Goal: Complete application form

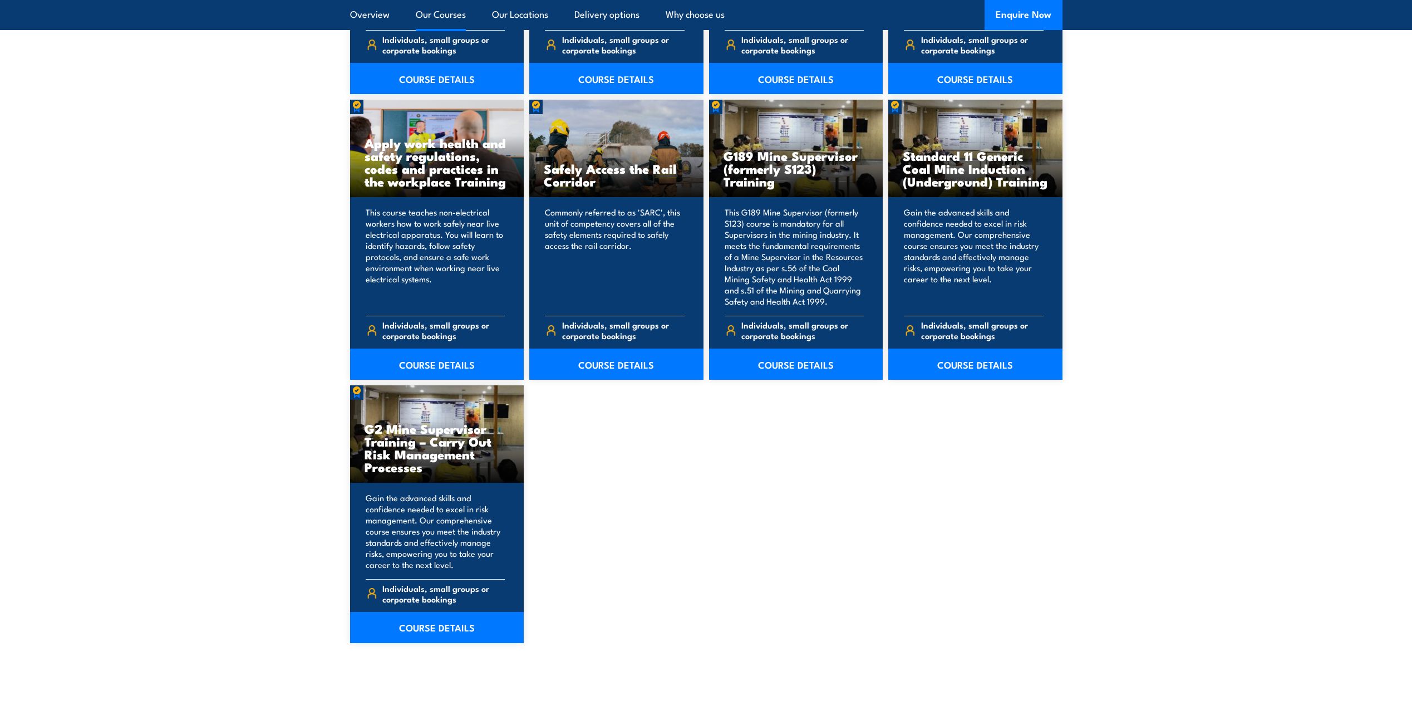
scroll to position [1726, 0]
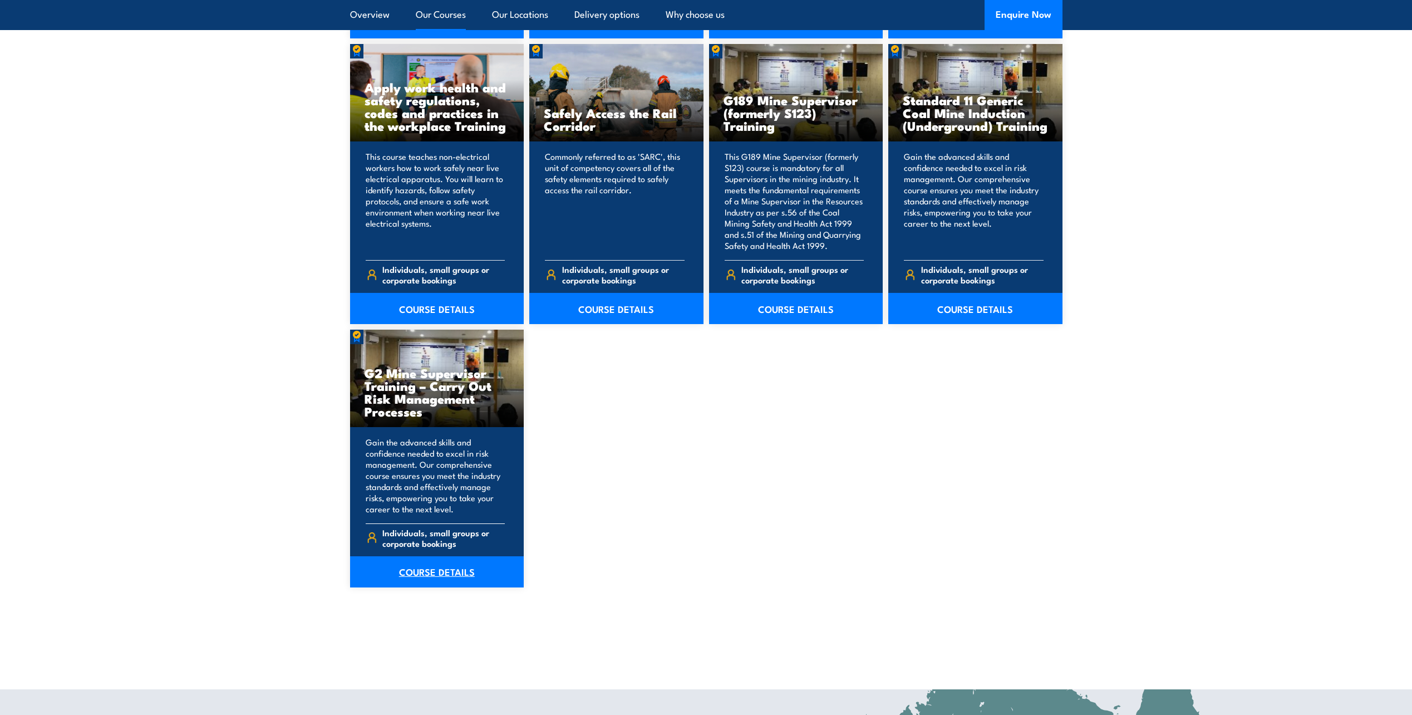
click at [413, 568] on link "COURSE DETAILS" at bounding box center [437, 571] width 174 height 31
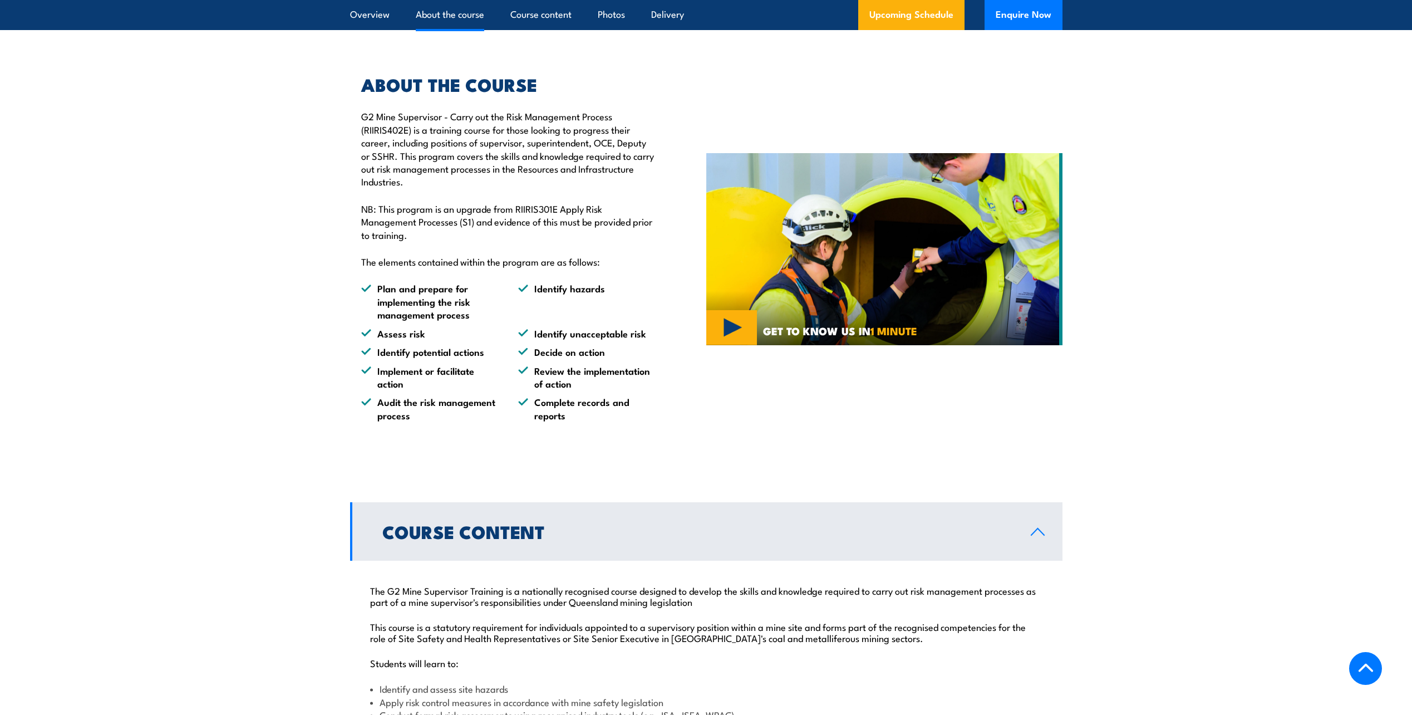
scroll to position [390, 0]
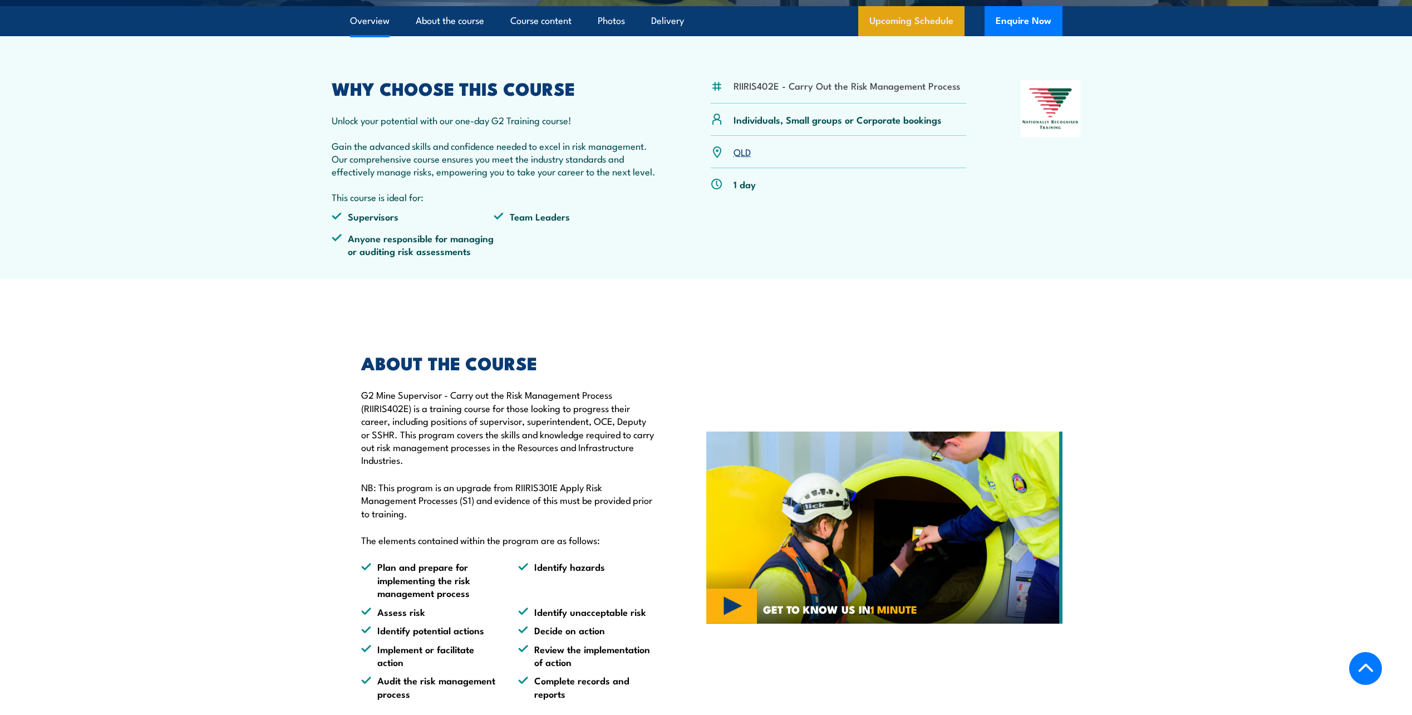
click at [923, 36] on link "Upcoming Schedule" at bounding box center [911, 21] width 106 height 30
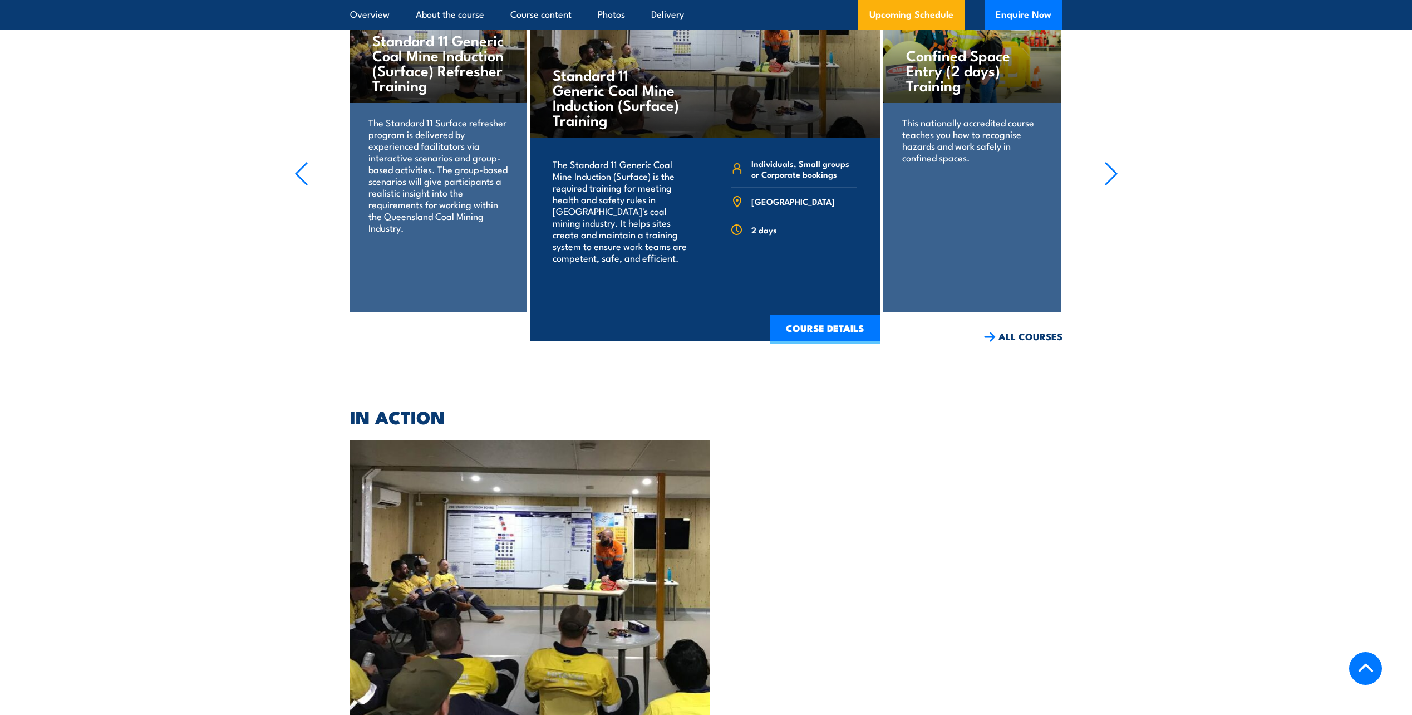
scroll to position [3290, 0]
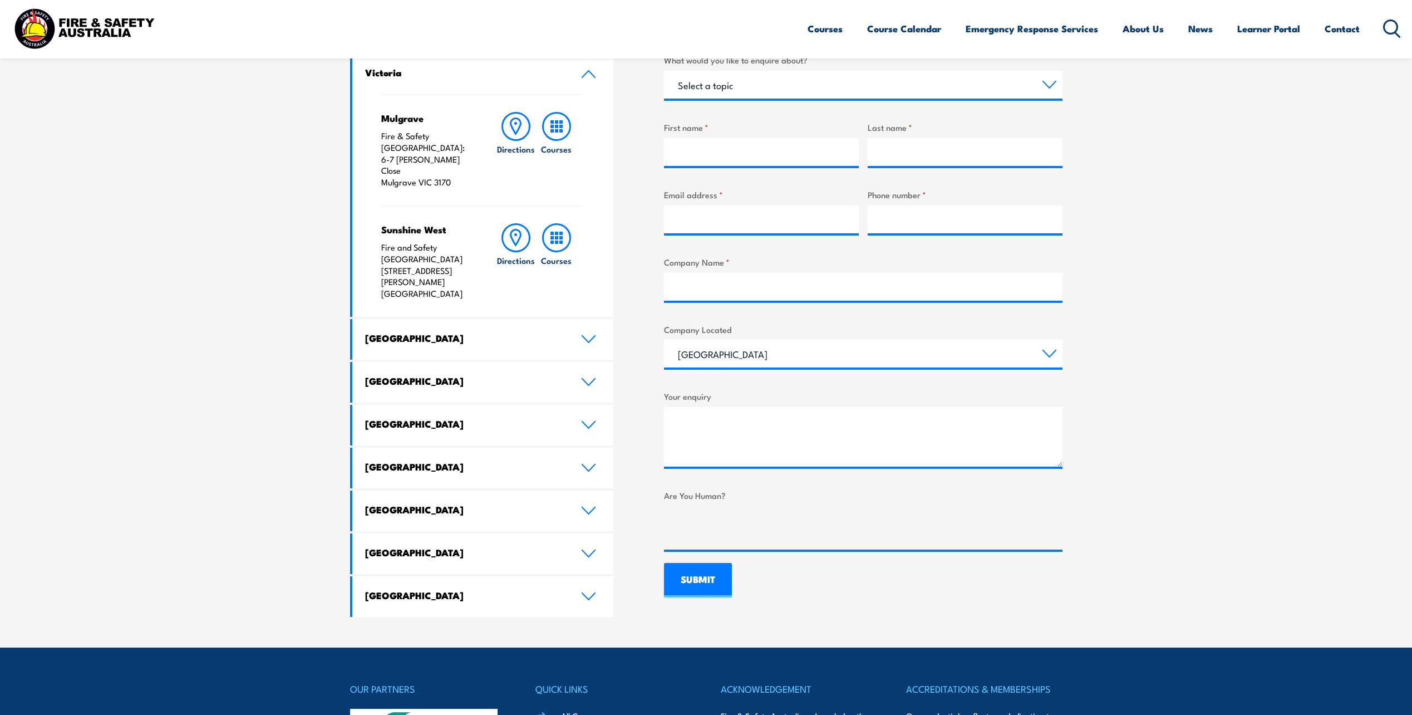
scroll to position [278, 0]
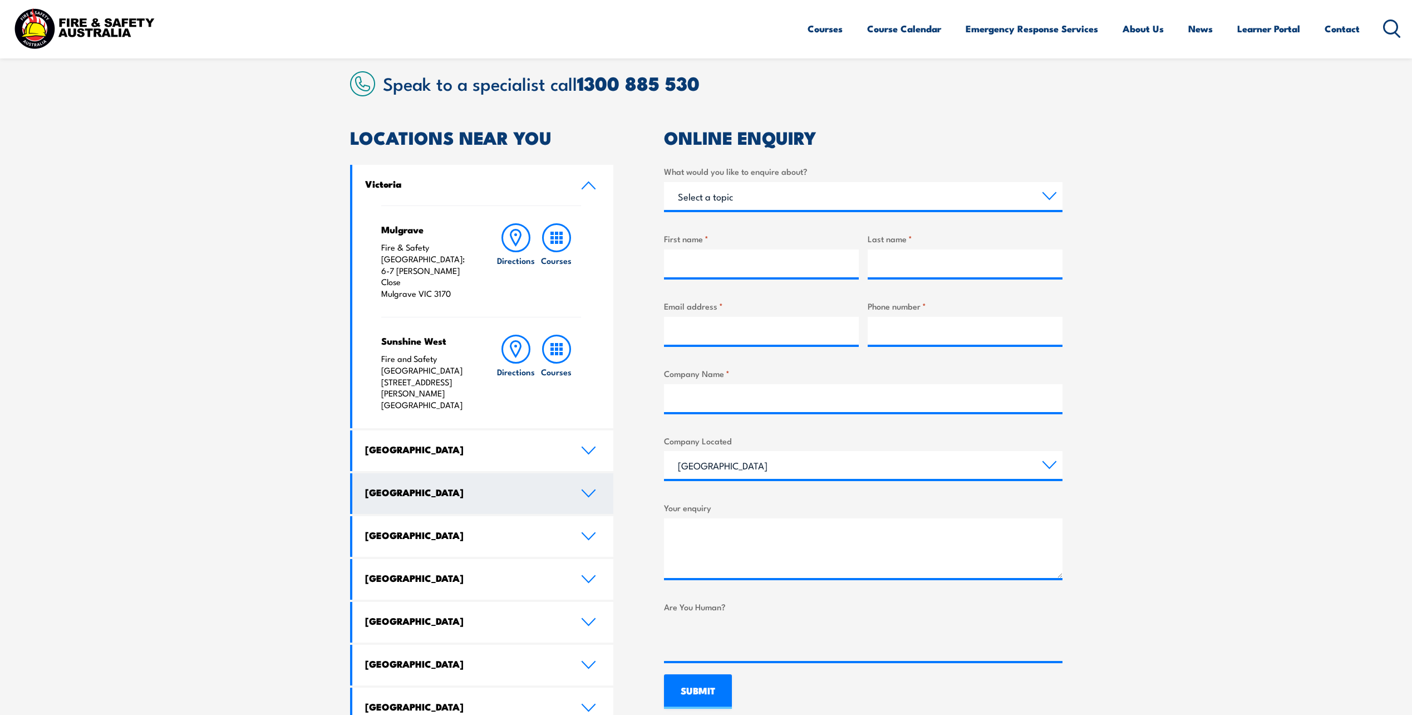
click at [584, 490] on icon at bounding box center [588, 493] width 13 height 7
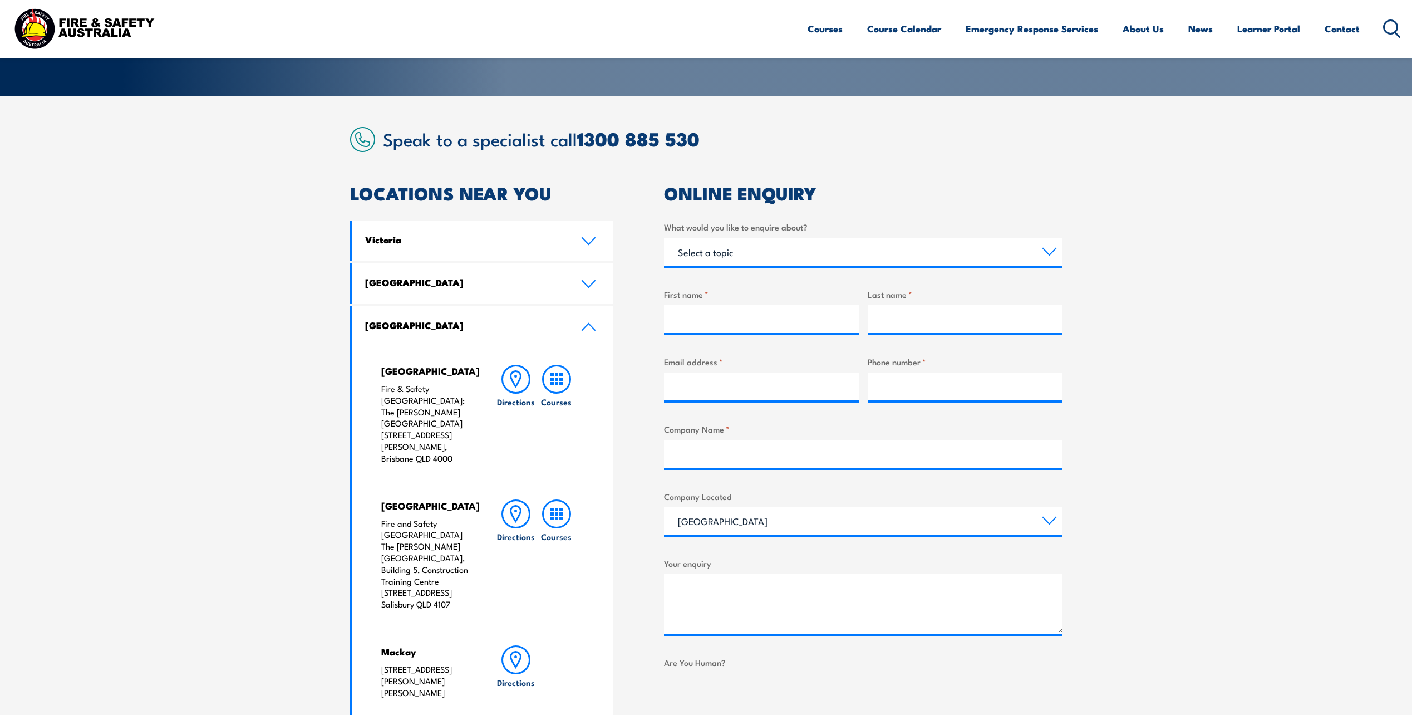
scroll to position [167, 0]
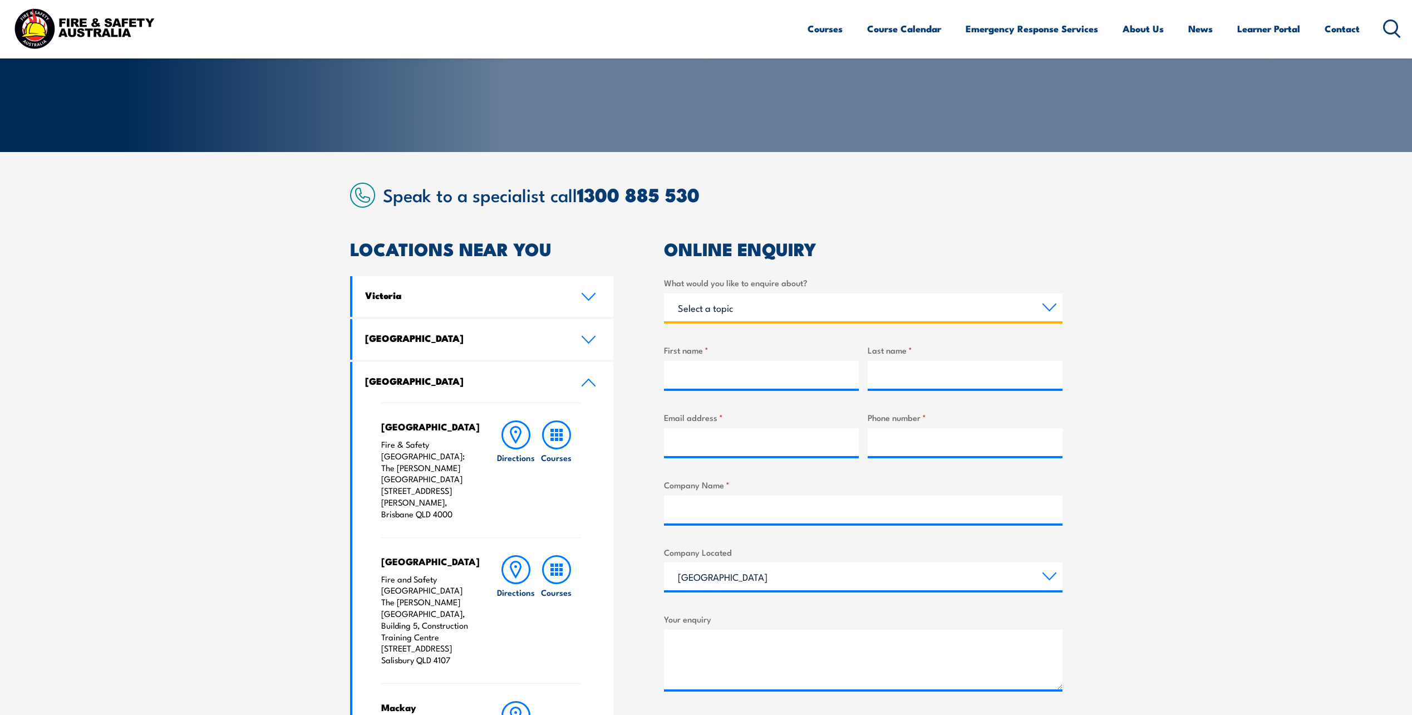
click at [1051, 303] on select "Select a topic Training Emergency Response Services General Enquiry" at bounding box center [863, 307] width 399 height 28
select select "Training"
click at [664, 293] on select "Select a topic Training Emergency Response Services General Enquiry" at bounding box center [863, 307] width 399 height 28
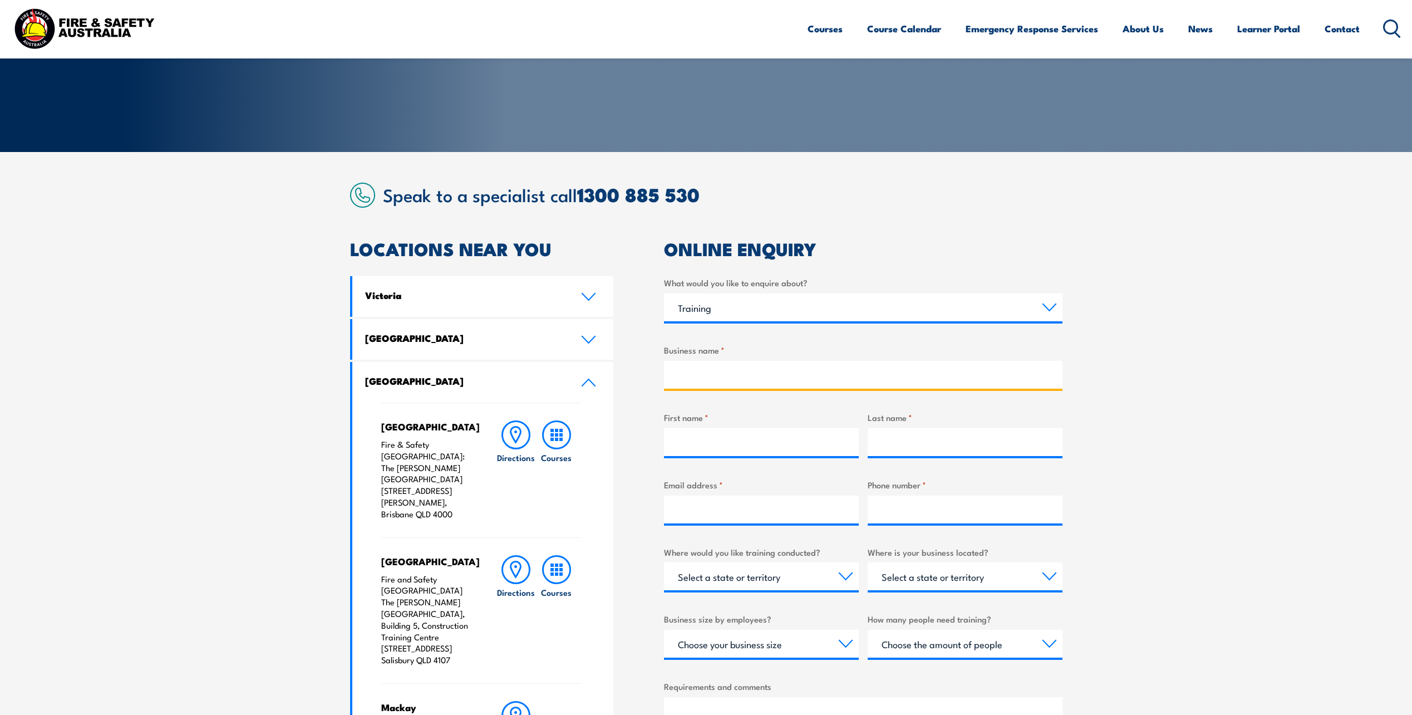
click at [882, 372] on input "Business name *" at bounding box center [863, 375] width 399 height 28
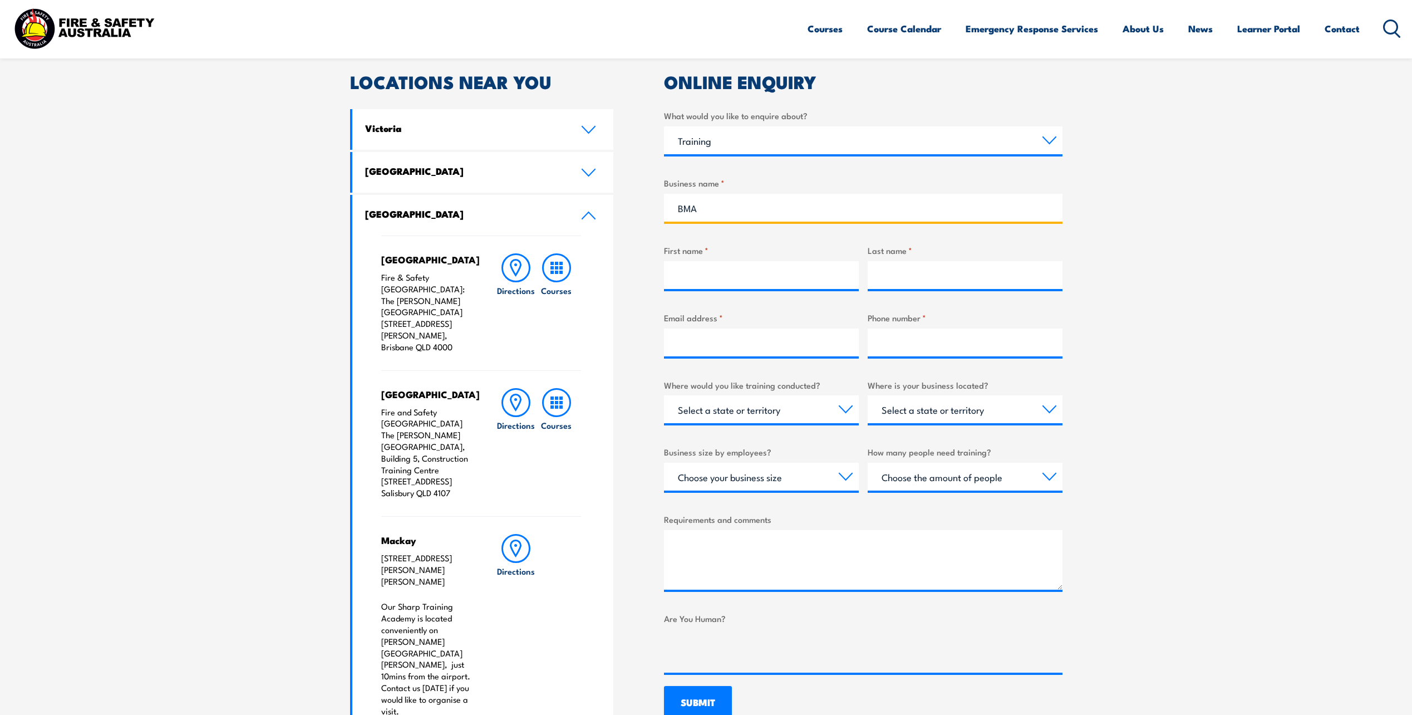
type input "BMA"
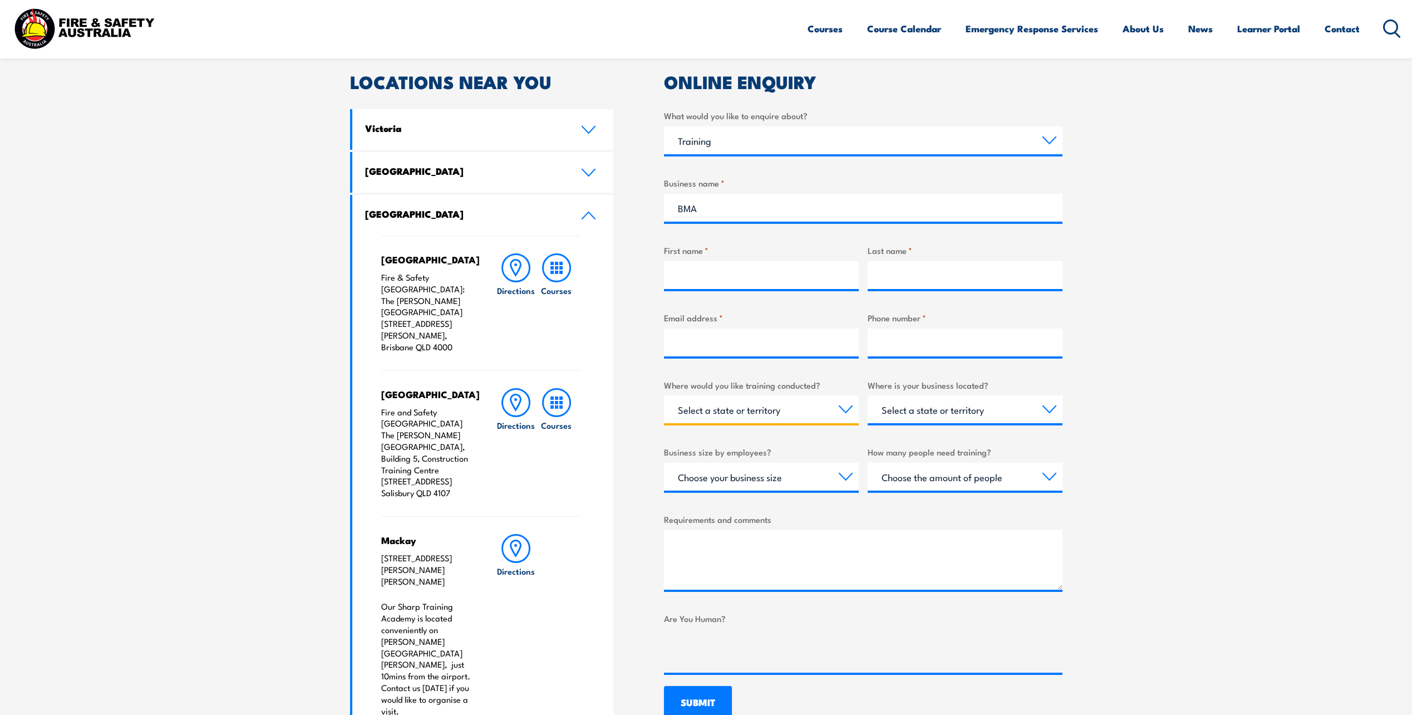
click at [840, 409] on select "Select a state or territory Nationally - multiple locations QLD NSW VIC SA ACT …" at bounding box center [761, 409] width 195 height 28
select select "QLD"
click at [664, 395] on select "Select a state or territory Nationally - multiple locations QLD NSW VIC SA ACT …" at bounding box center [761, 409] width 195 height 28
click at [1049, 404] on select "Select a state or territory QLD NSW VIC SA ACT WA TAS NT" at bounding box center [965, 409] width 195 height 28
select select "QLD"
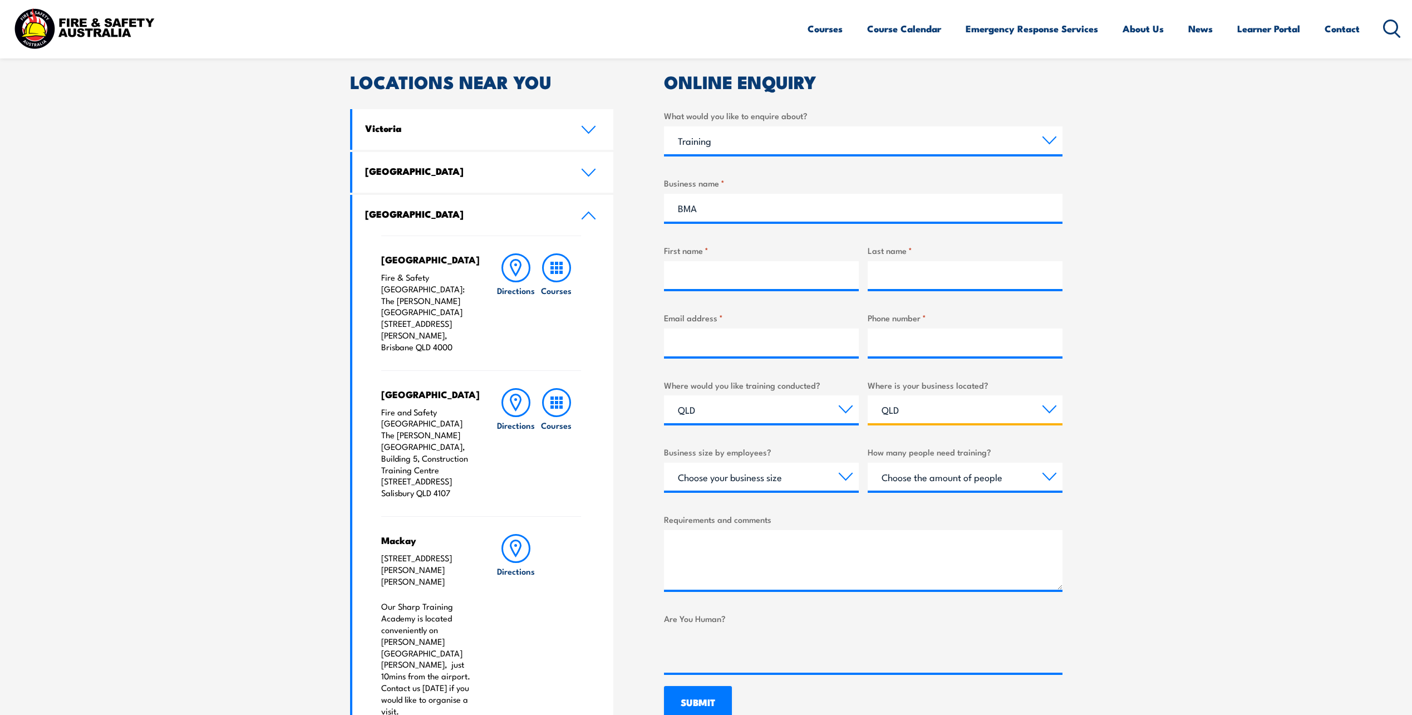
click at [868, 395] on select "Select a state or territory QLD NSW VIC SA ACT WA TAS NT" at bounding box center [965, 409] width 195 height 28
click at [842, 480] on select "Choose your business size 1 to 19 20 to 199 200+" at bounding box center [761, 477] width 195 height 28
select select "1 to 19"
click at [664, 463] on select "Choose your business size 1 to 19 20 to 199 200+" at bounding box center [761, 477] width 195 height 28
click at [1051, 482] on select "Choose the amount of people 1 to 4 5 to 19 20+" at bounding box center [965, 477] width 195 height 28
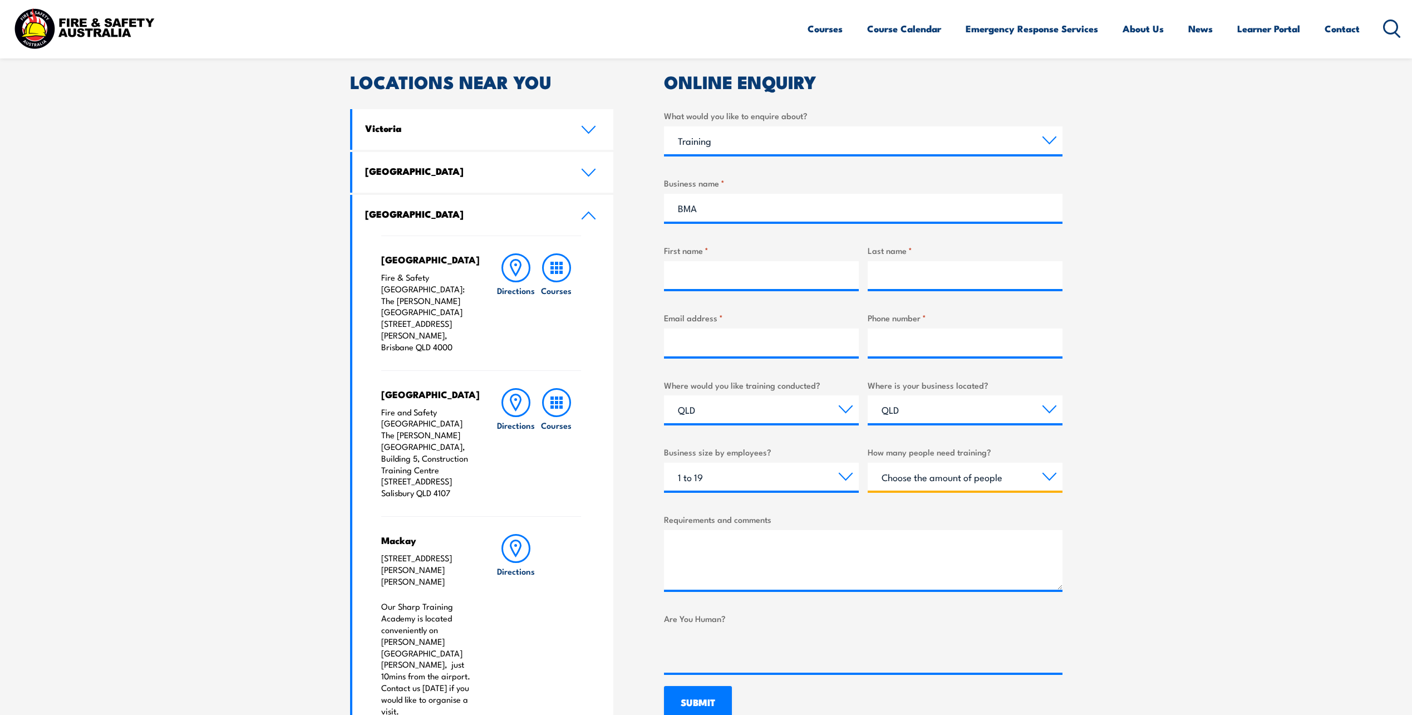
select select "1 to 4"
click at [868, 463] on select "Choose the amount of people 1 to 4 5 to 19 20+" at bounding box center [965, 477] width 195 height 28
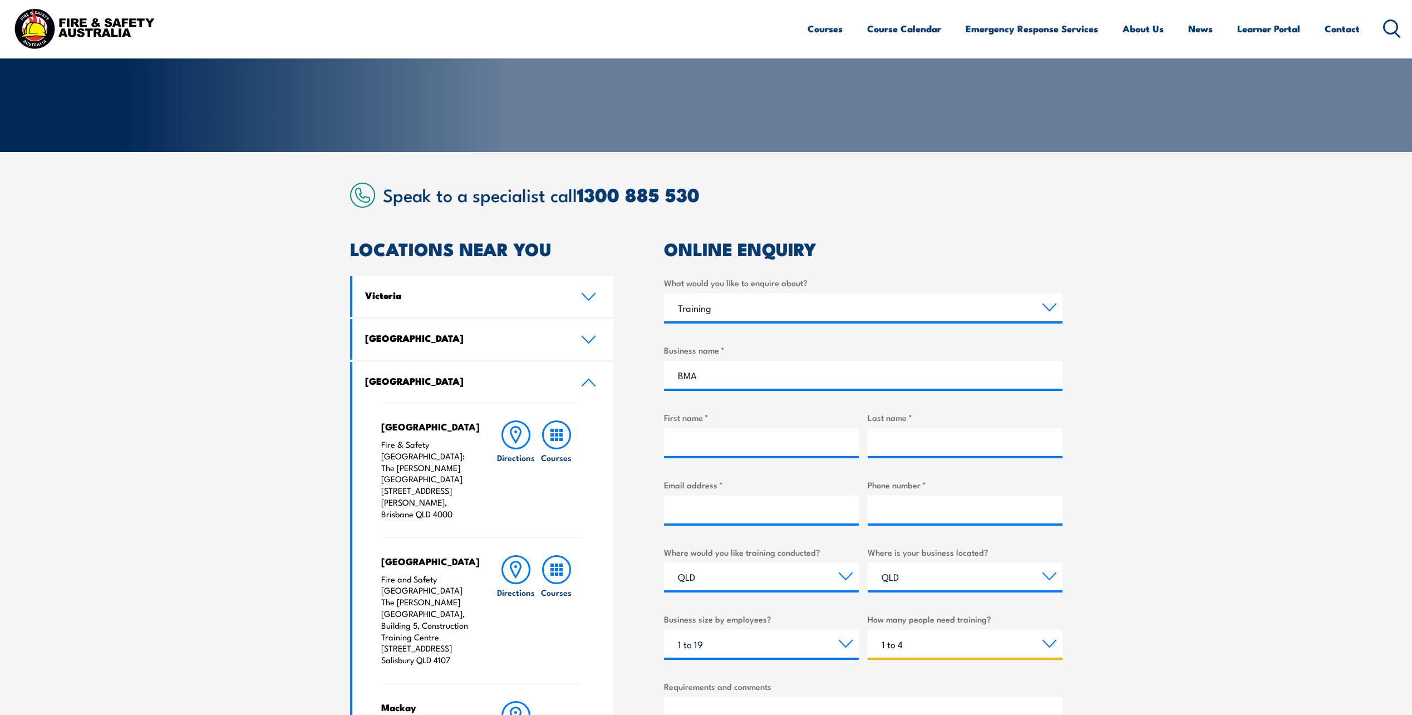
scroll to position [223, 0]
